Goal: Find specific fact: Find specific fact

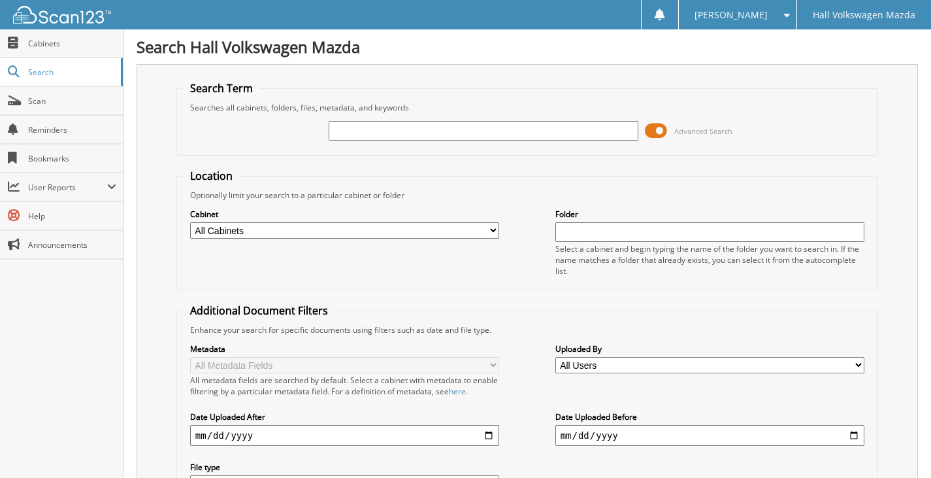
click at [477, 133] on input "text" at bounding box center [484, 131] width 310 height 20
type input "63679947"
click at [662, 127] on span at bounding box center [656, 131] width 22 height 20
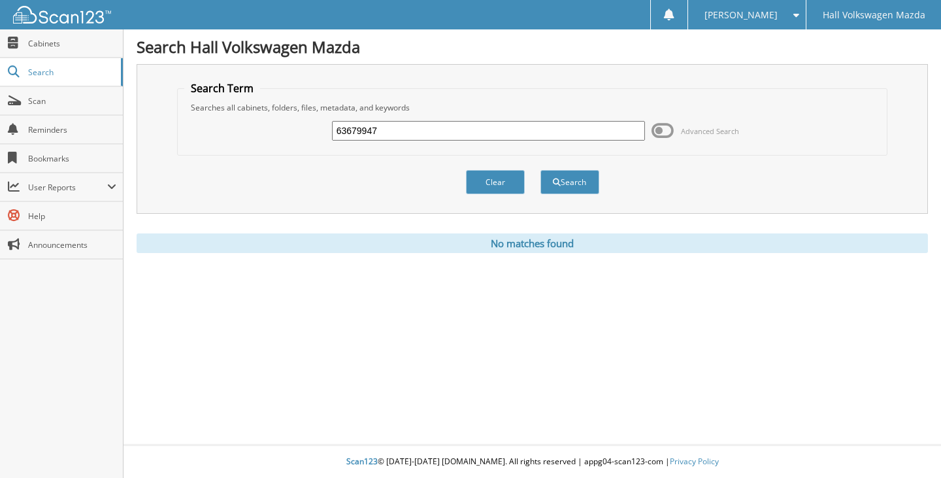
click at [363, 131] on input "63679947" at bounding box center [489, 131] width 314 height 20
type input "6367947"
click at [541, 170] on button "Search" at bounding box center [570, 182] width 59 height 24
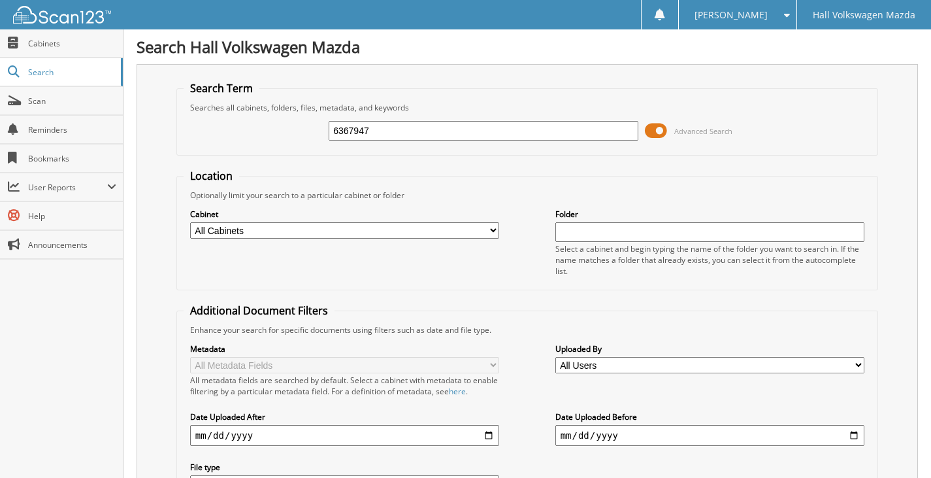
click at [663, 127] on span at bounding box center [656, 131] width 22 height 20
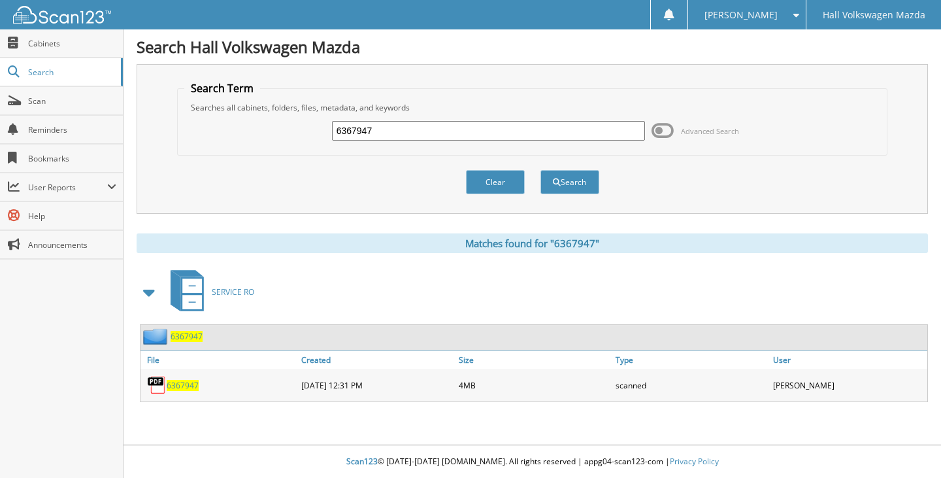
click at [186, 337] on span "6367947" at bounding box center [187, 336] width 32 height 11
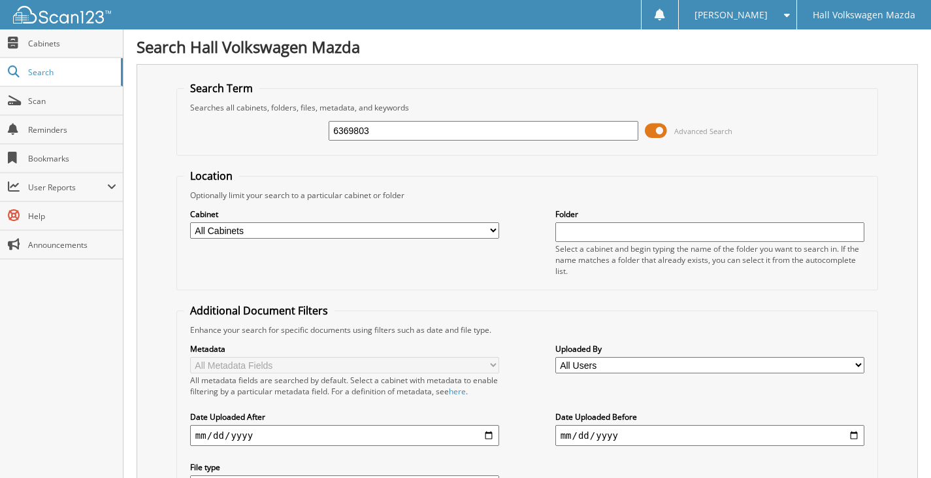
type input "6369803"
click at [656, 131] on span at bounding box center [656, 131] width 22 height 20
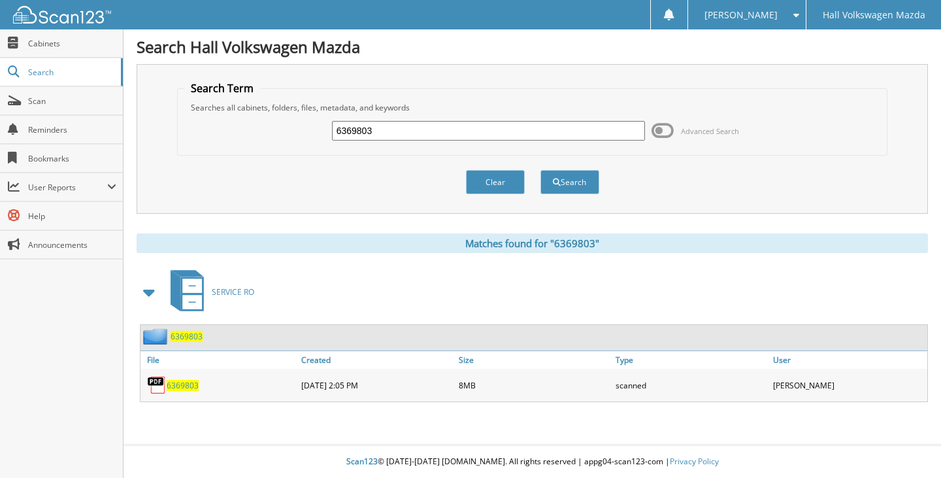
click at [185, 337] on span "6369803" at bounding box center [187, 336] width 32 height 11
